Goal: Entertainment & Leisure: Consume media (video, audio)

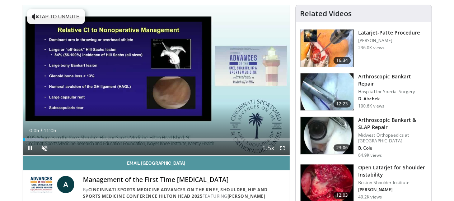
scroll to position [72, 0]
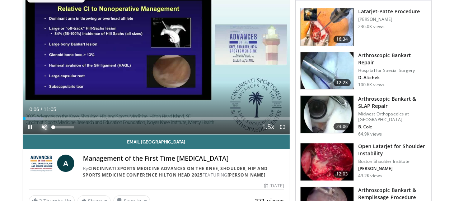
click at [37, 134] on span "Video Player" at bounding box center [44, 127] width 14 height 14
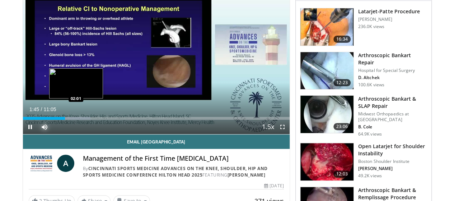
click at [58, 120] on div "Loaded : 25.33% 01:45 02:01" at bounding box center [156, 116] width 267 height 7
click at [65, 120] on div "Loaded : 28.31% 02:02 02:18" at bounding box center [156, 118] width 267 height 3
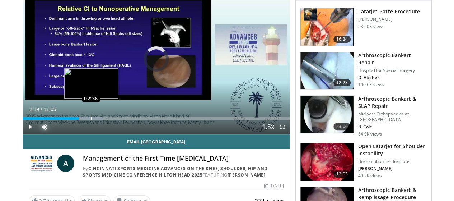
click at [91, 120] on div "Progress Bar" at bounding box center [91, 118] width 1 height 3
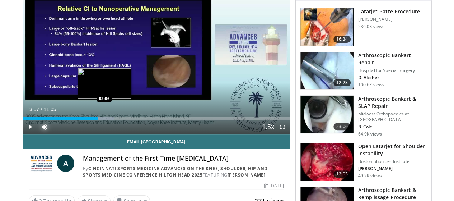
click at [86, 120] on div "Loaded : 34.27% 03:07 03:06" at bounding box center [156, 116] width 267 height 7
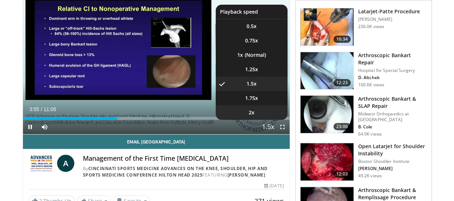
click at [269, 120] on li "2x" at bounding box center [252, 112] width 72 height 14
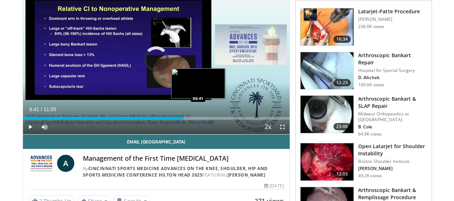
click at [180, 120] on div "Progress Bar" at bounding box center [188, 118] width 37 height 3
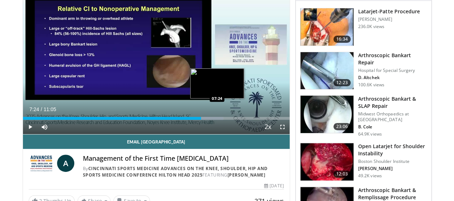
click at [199, 120] on div "Loaded : 75.12% 07:24 07:24" at bounding box center [156, 118] width 267 height 3
click at [204, 120] on div "Progress Bar" at bounding box center [208, 118] width 36 height 3
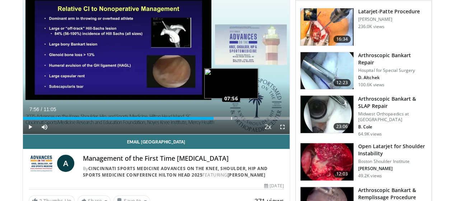
click at [213, 120] on div "Loaded : 79.62% 07:55 07:56" at bounding box center [156, 118] width 267 height 3
click at [234, 120] on div "Progress Bar" at bounding box center [234, 118] width 1 height 3
click at [219, 120] on div "Loaded : 81.96% 08:03 08:11" at bounding box center [156, 118] width 267 height 3
click at [222, 120] on div "Progress Bar" at bounding box center [224, 118] width 33 height 3
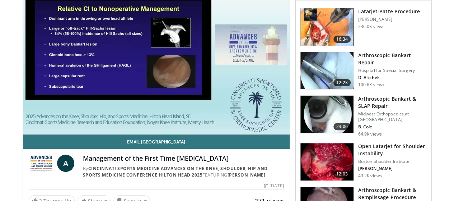
click at [226, 132] on video-js "**********" at bounding box center [156, 59] width 267 height 150
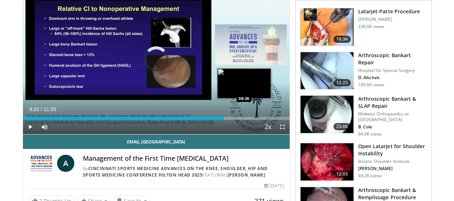
click at [226, 120] on div "Loaded : 84.94% 08:20 08:26" at bounding box center [156, 118] width 267 height 3
click at [229, 120] on div "Loaded : 85.63% 08:26 08:31" at bounding box center [156, 118] width 267 height 3
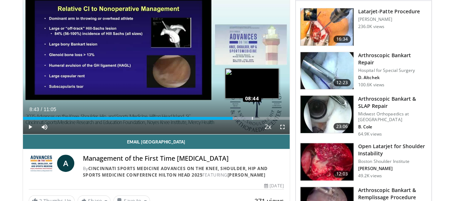
click at [234, 120] on div "Loaded : 87.14% 08:44 08:44" at bounding box center [156, 118] width 267 height 3
